Goal: Transaction & Acquisition: Purchase product/service

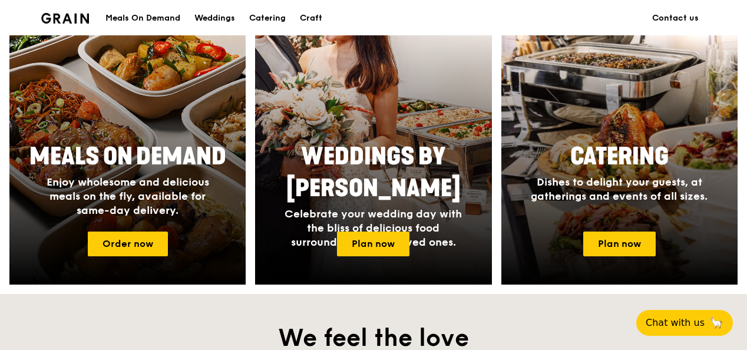
scroll to position [530, 0]
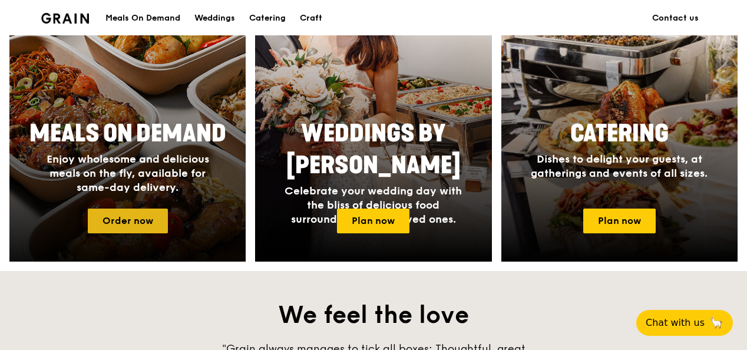
click at [134, 213] on link "Order now" at bounding box center [128, 221] width 80 height 25
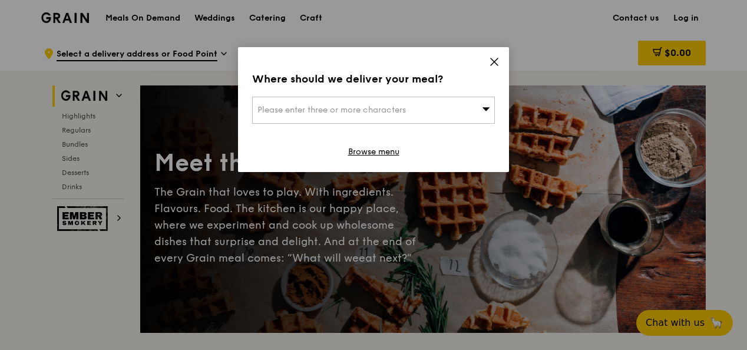
click at [473, 110] on div "Please enter three or more characters" at bounding box center [373, 110] width 243 height 27
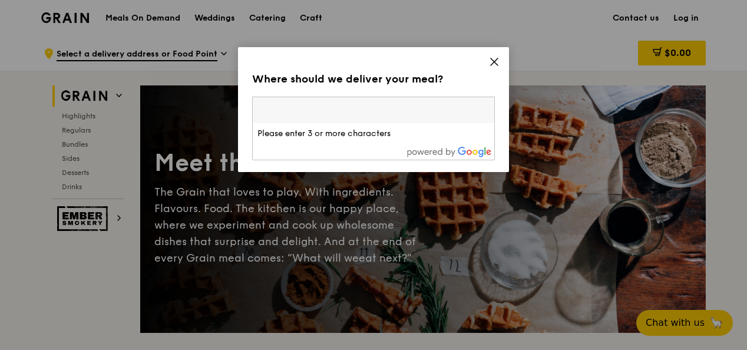
click at [370, 111] on input "search" at bounding box center [374, 110] width 242 height 26
type input "downtown mrt sta"
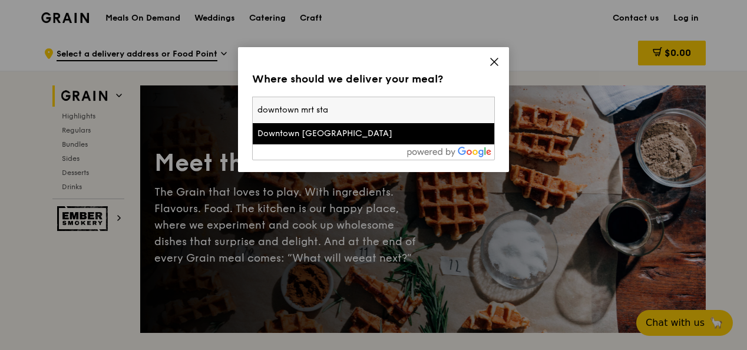
click at [348, 138] on div "Downtown [GEOGRAPHIC_DATA]" at bounding box center [344, 134] width 174 height 12
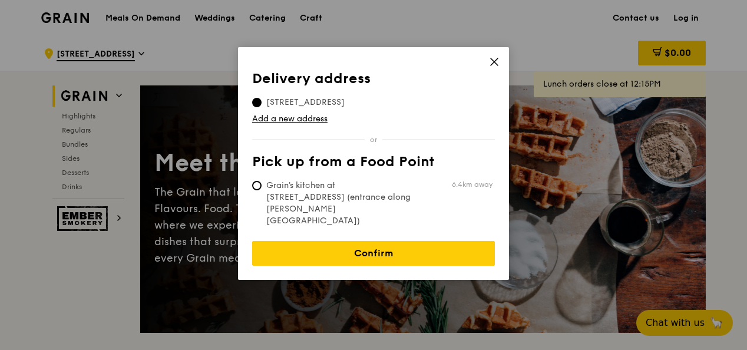
click at [410, 105] on tbody "[STREET_ADDRESS]" at bounding box center [373, 100] width 243 height 16
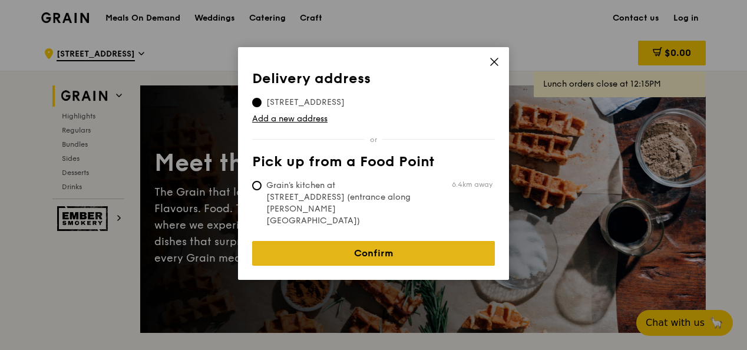
click at [417, 241] on link "Confirm" at bounding box center [373, 253] width 243 height 25
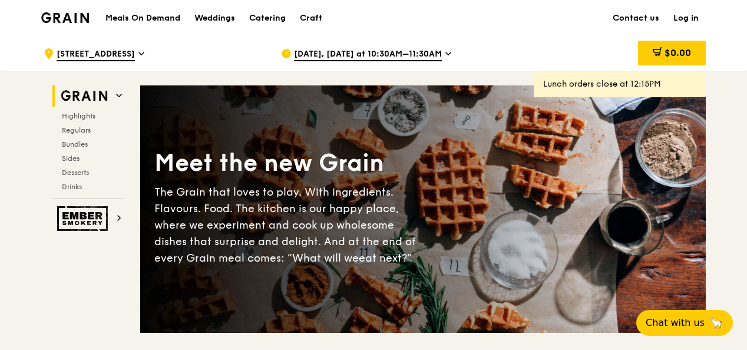
click at [439, 52] on div "[DATE], [DATE] at 10:30AM–11:30AM" at bounding box center [390, 53] width 219 height 35
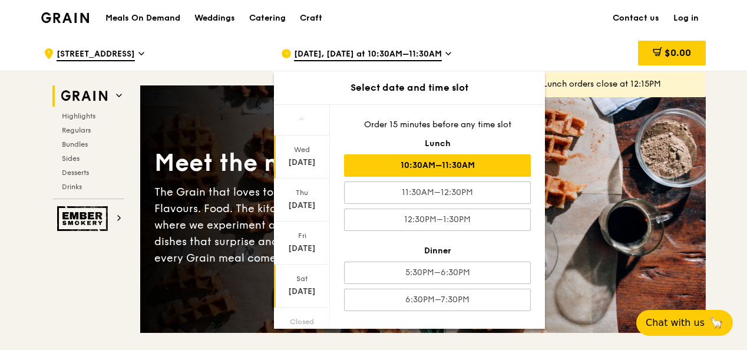
click at [305, 285] on div "[DATE]" at bounding box center [302, 286] width 56 height 43
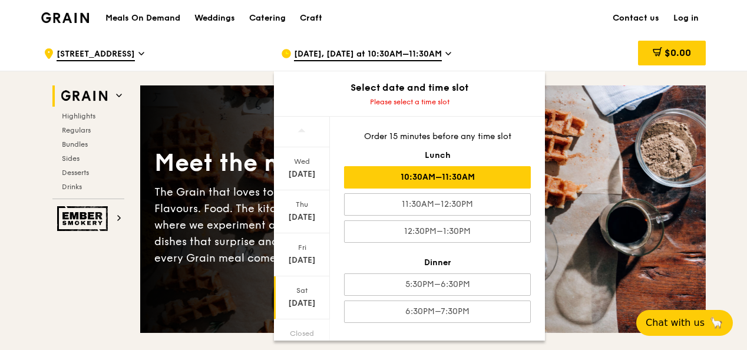
click at [483, 170] on div "10:30AM–11:30AM" at bounding box center [437, 177] width 187 height 22
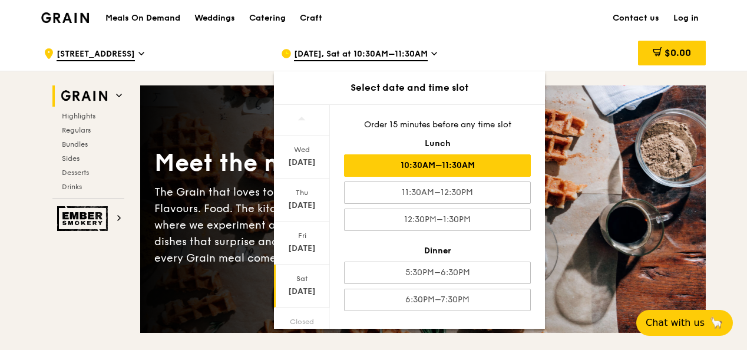
click at [486, 164] on div "10:30AM–11:30AM" at bounding box center [437, 165] width 187 height 22
click at [544, 36] on div "$0.00" at bounding box center [611, 53] width 190 height 35
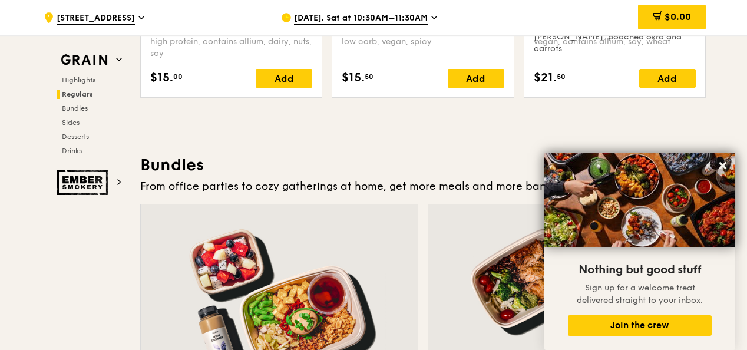
scroll to position [1592, 0]
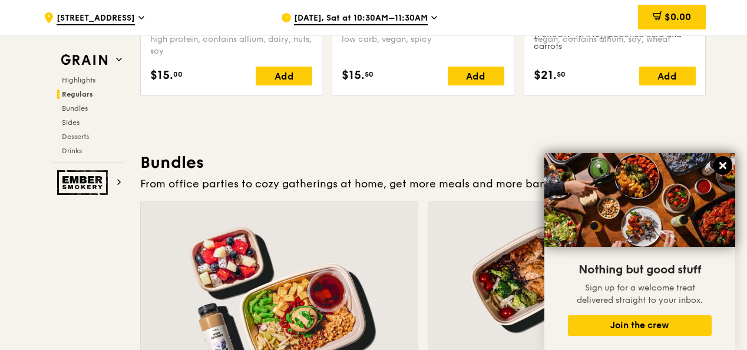
click at [722, 165] on icon at bounding box center [722, 165] width 7 height 7
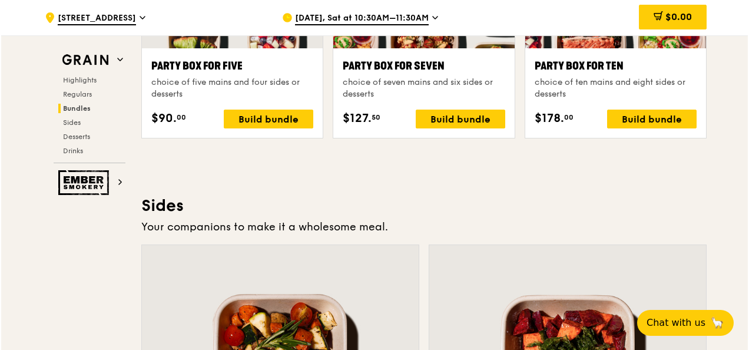
scroll to position [2418, 0]
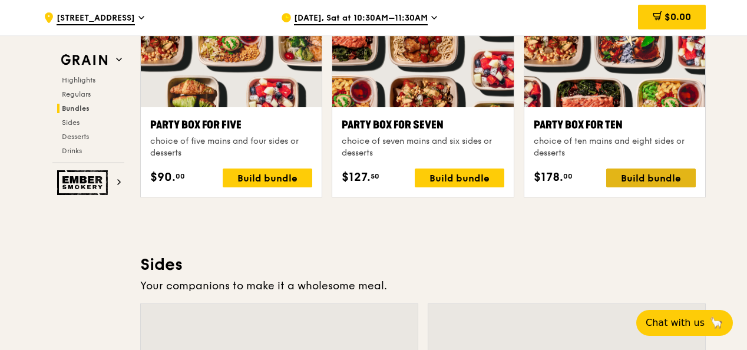
click at [656, 179] on div "Build bundle" at bounding box center [651, 178] width 90 height 19
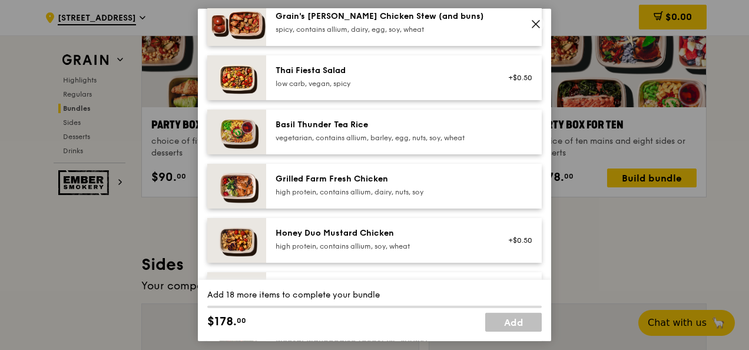
scroll to position [236, 0]
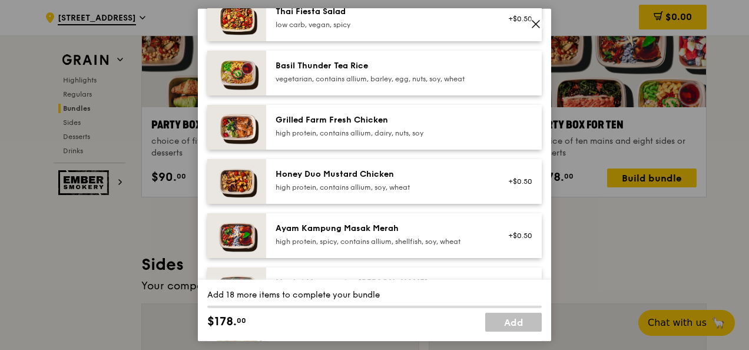
click at [451, 126] on div "Grilled Farm Fresh Chicken high protein, contains allium, dairy, nuts, soy" at bounding box center [382, 126] width 212 height 24
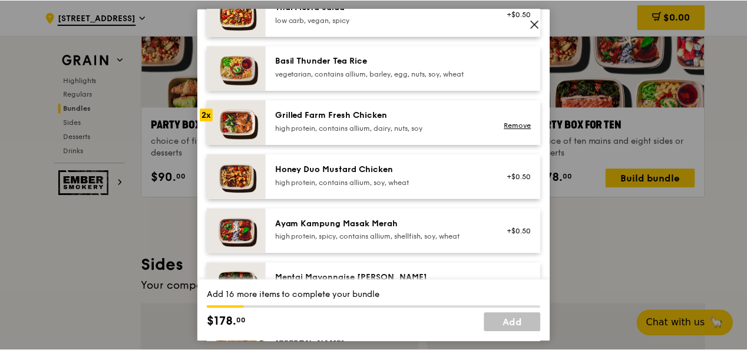
scroll to position [0, 0]
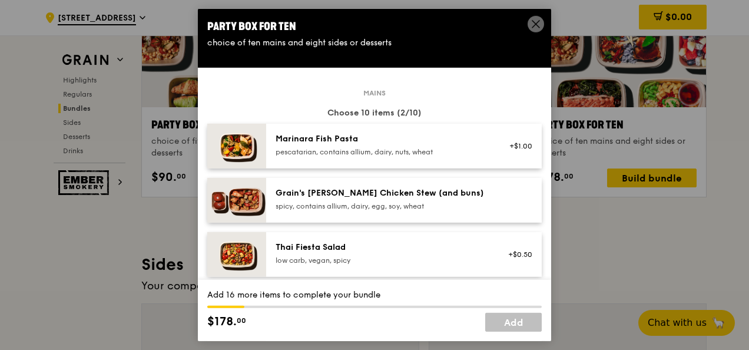
click at [537, 28] on icon at bounding box center [536, 24] width 11 height 11
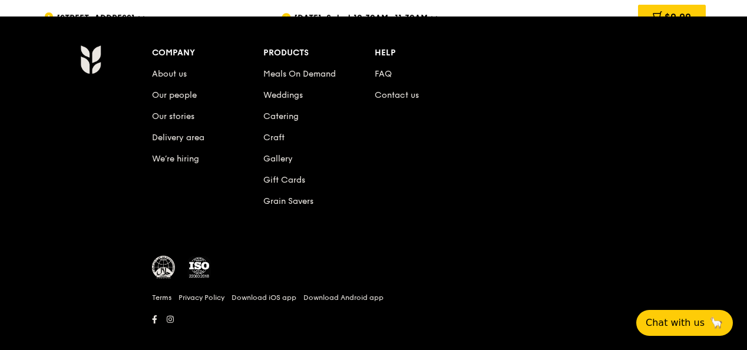
scroll to position [5056, 0]
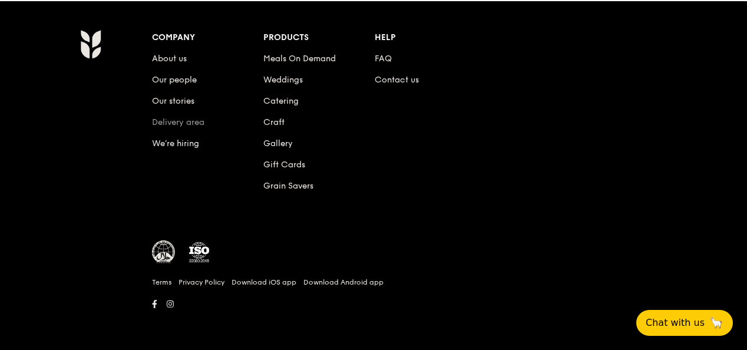
click at [197, 124] on link "Delivery area" at bounding box center [178, 122] width 52 height 10
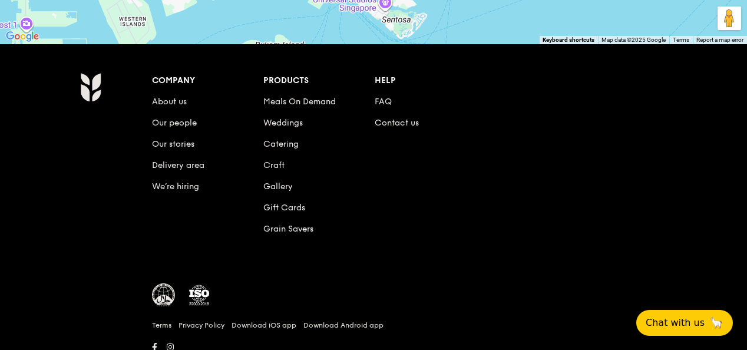
scroll to position [412, 0]
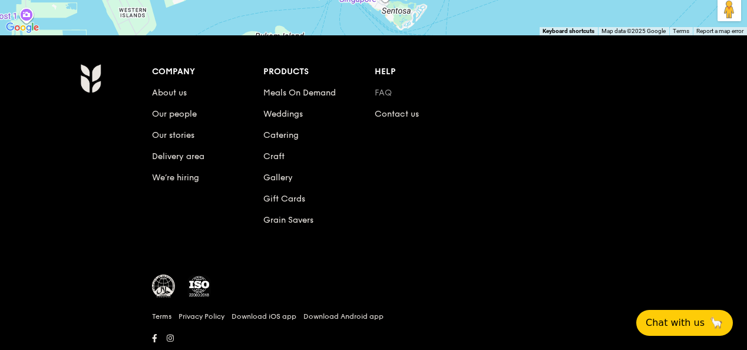
click at [389, 96] on link "FAQ" at bounding box center [383, 93] width 17 height 10
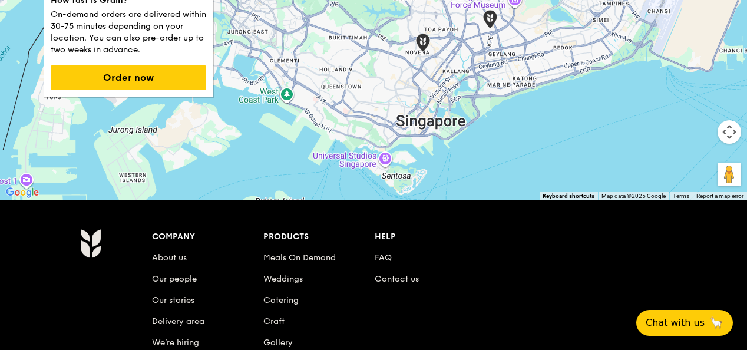
scroll to position [0, 0]
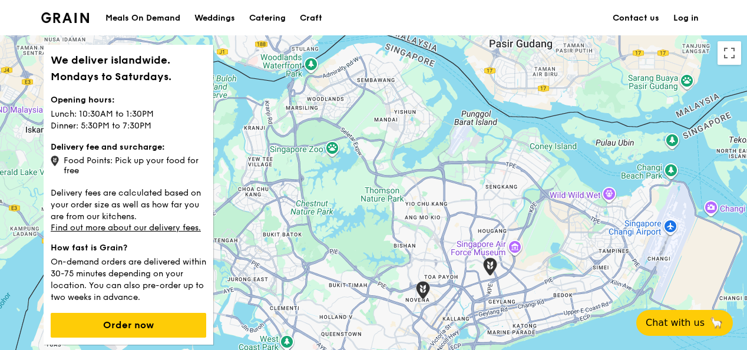
click at [142, 9] on div "Meals On Demand" at bounding box center [142, 18] width 75 height 35
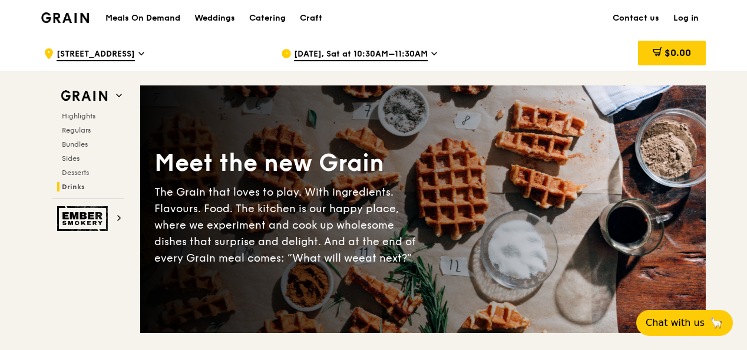
click at [144, 50] on icon at bounding box center [141, 53] width 6 height 11
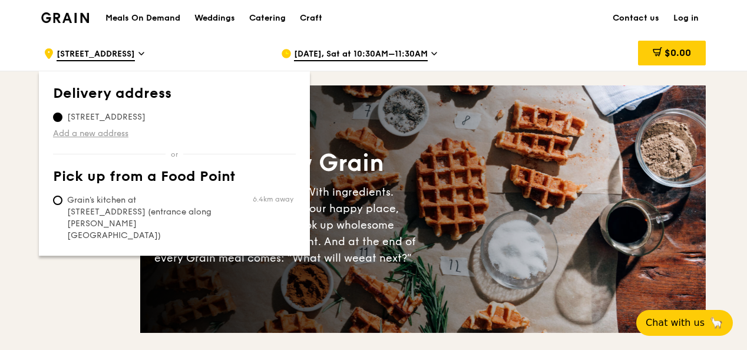
click at [98, 133] on link "Add a new address" at bounding box center [174, 134] width 243 height 12
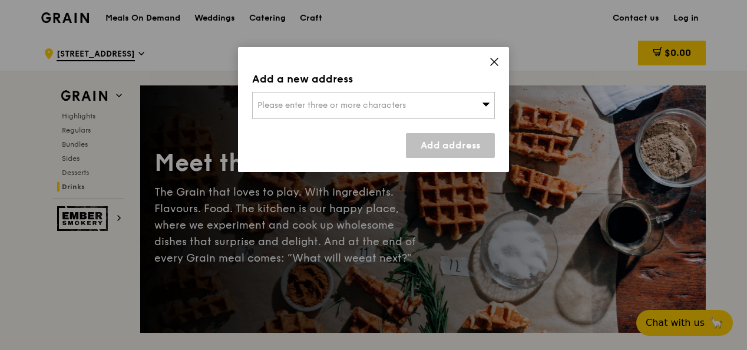
click at [275, 104] on span "Please enter three or more characters" at bounding box center [331, 105] width 148 height 10
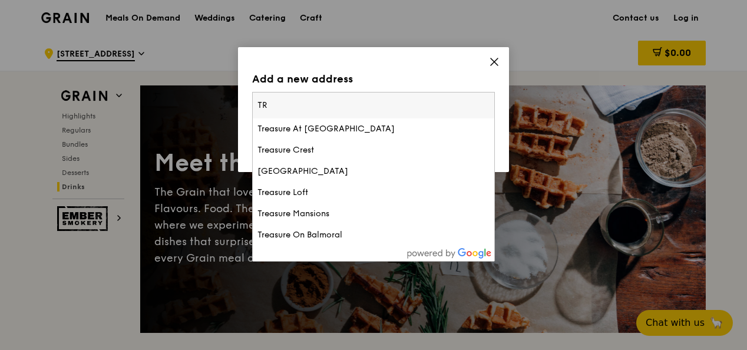
type input "T"
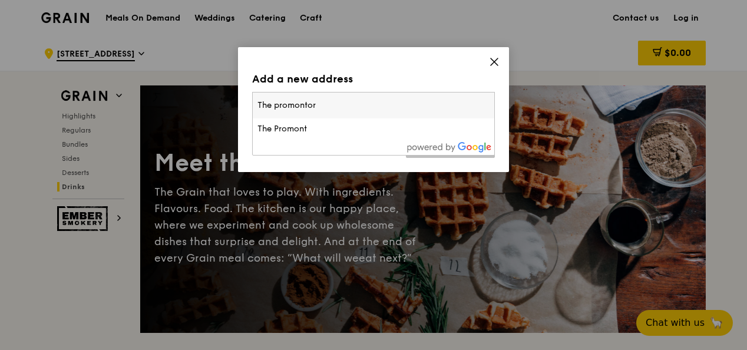
type input "The promontory"
